Goal: Find contact information: Obtain details needed to contact an individual or organization

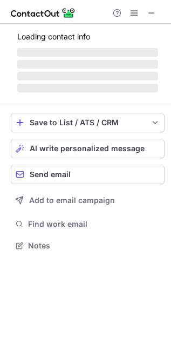
scroll to position [262, 171]
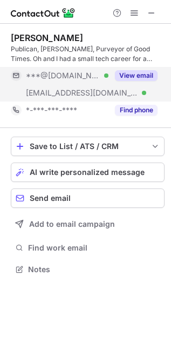
click at [131, 71] on button "View email" at bounding box center [136, 75] width 43 height 11
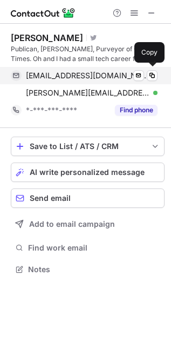
click at [68, 74] on span "docjamesw@gmail.com" at bounding box center [88, 76] width 124 height 10
click at [67, 75] on span "docjamesw@gmail.com" at bounding box center [88, 76] width 124 height 10
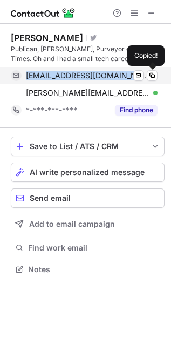
click at [67, 75] on span "docjamesw@gmail.com" at bounding box center [88, 76] width 124 height 10
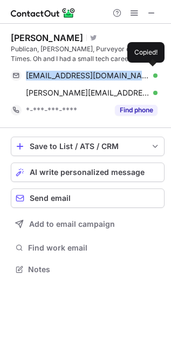
copy span "docjamesw@gmail.com"
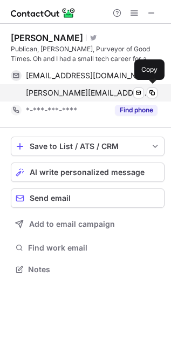
click at [69, 93] on span "james@bellevuebrewing.com" at bounding box center [88, 93] width 124 height 10
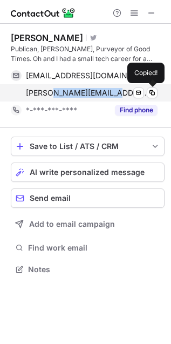
click at [69, 93] on span "james@bellevuebrewing.com" at bounding box center [88, 93] width 124 height 10
copy span "bellevuebrewing"
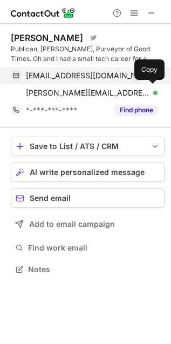
click at [48, 82] on div "docjamesw@gmail.com Verified Send email Copy" at bounding box center [84, 75] width 147 height 17
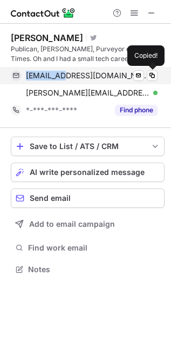
click at [48, 82] on div "docjamesw@gmail.com Verified Send email Copied!" at bounding box center [84, 75] width 147 height 17
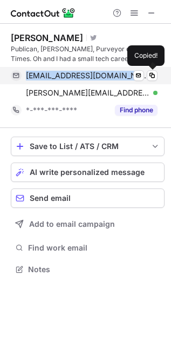
click at [48, 82] on div "docjamesw@gmail.com Verified Send email Copied!" at bounding box center [84, 75] width 147 height 17
copy span "docjamesw@gmail.com"
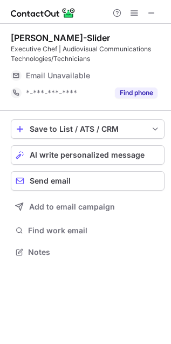
scroll to position [244, 171]
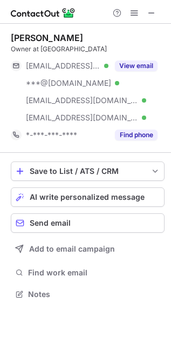
scroll to position [287, 171]
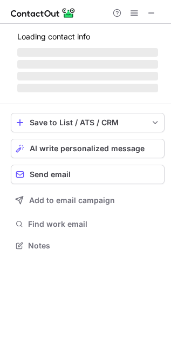
scroll to position [235, 171]
